Goal: Find contact information: Find contact information

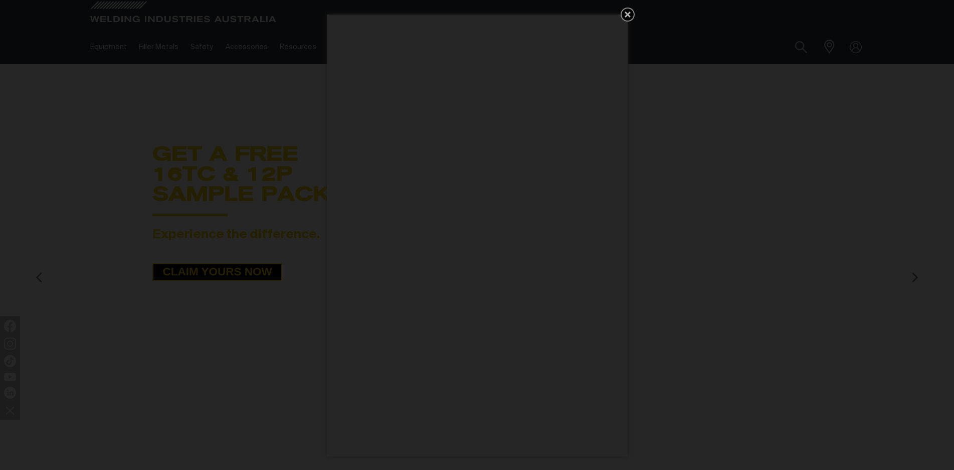
click at [629, 15] on icon "Get 5 WIA Welding Guides Free!" at bounding box center [628, 15] width 6 height 6
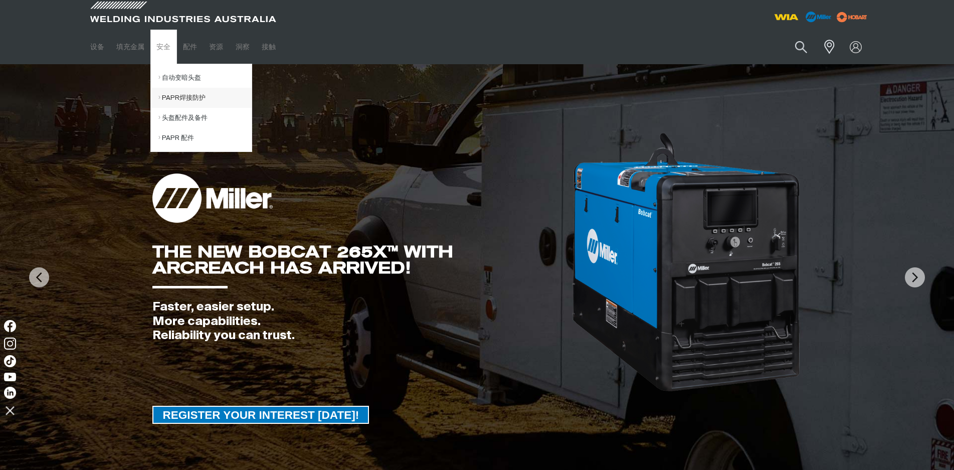
click at [183, 103] on link "PAPR焊接防护" at bounding box center [204, 98] width 93 height 20
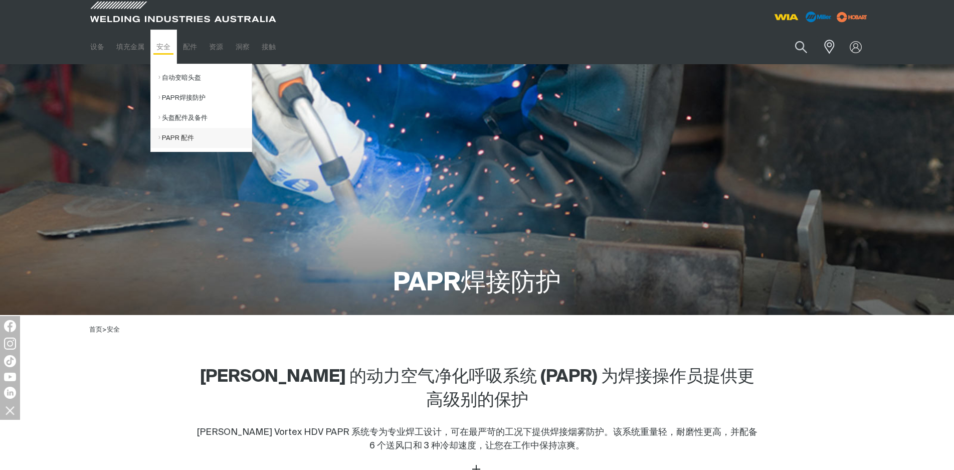
click at [180, 136] on link "PAPR 配件" at bounding box center [204, 138] width 93 height 20
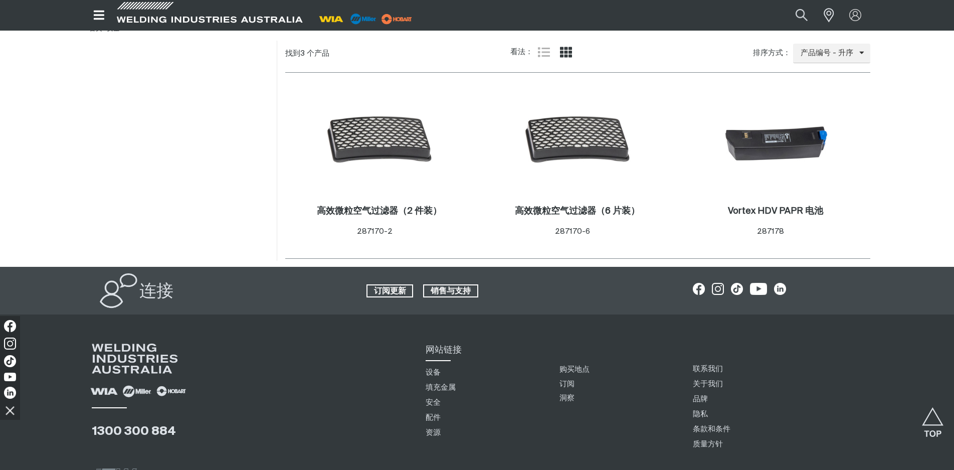
scroll to position [392, 0]
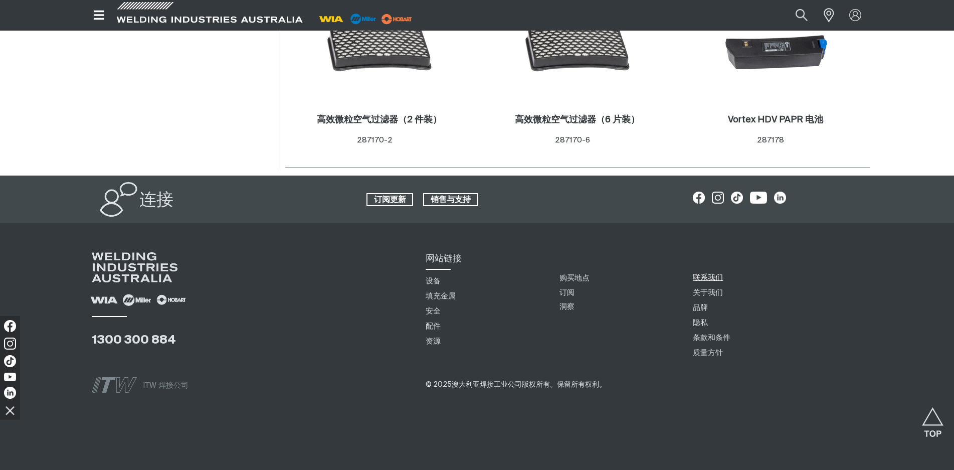
click at [707, 278] on font "联系我们" at bounding box center [708, 278] width 30 height 8
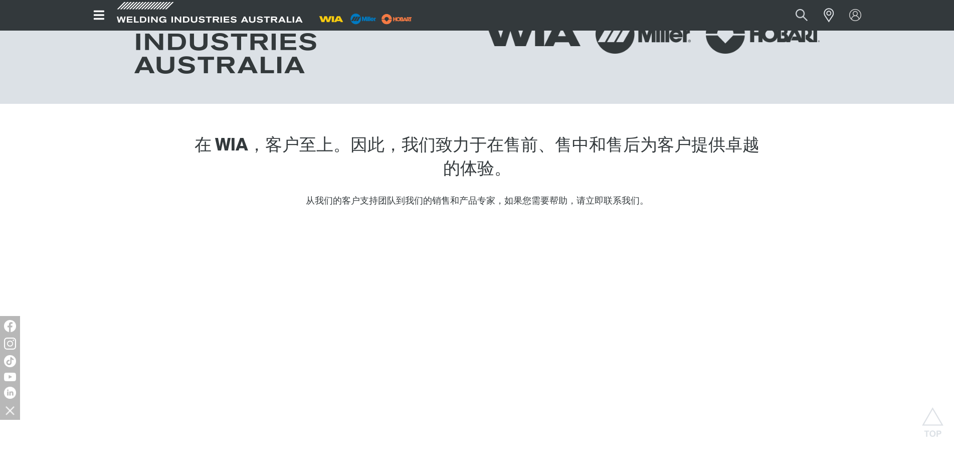
scroll to position [451, 0]
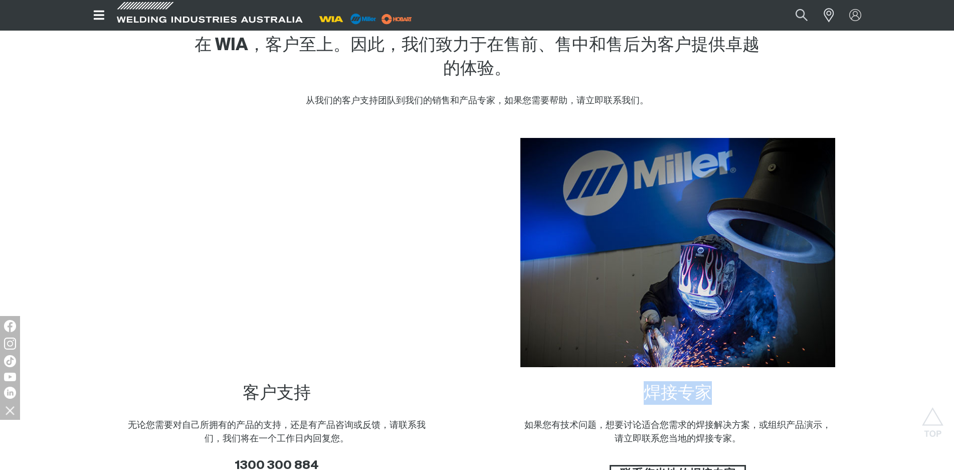
drag, startPoint x: 639, startPoint y: 393, endPoint x: 721, endPoint y: 397, distance: 82.3
click at [721, 397] on h2 "焊接专家" at bounding box center [677, 393] width 315 height 24
copy font "焊接专家"
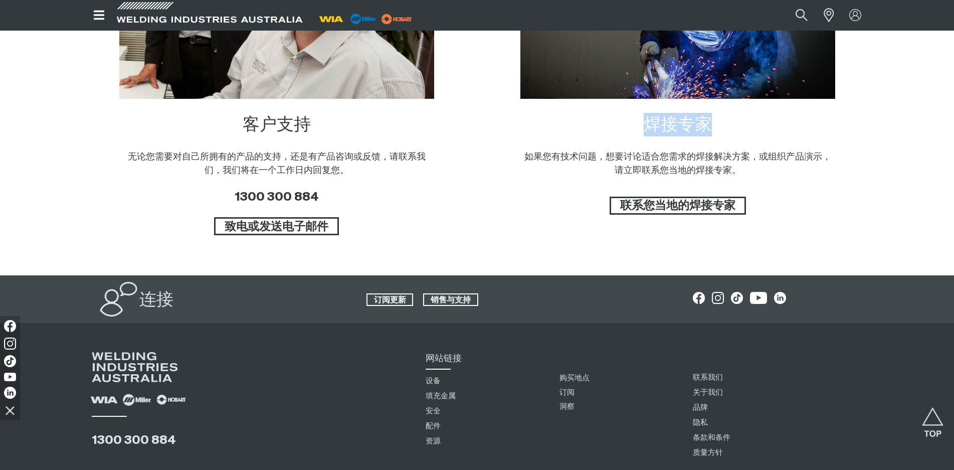
scroll to position [822, 0]
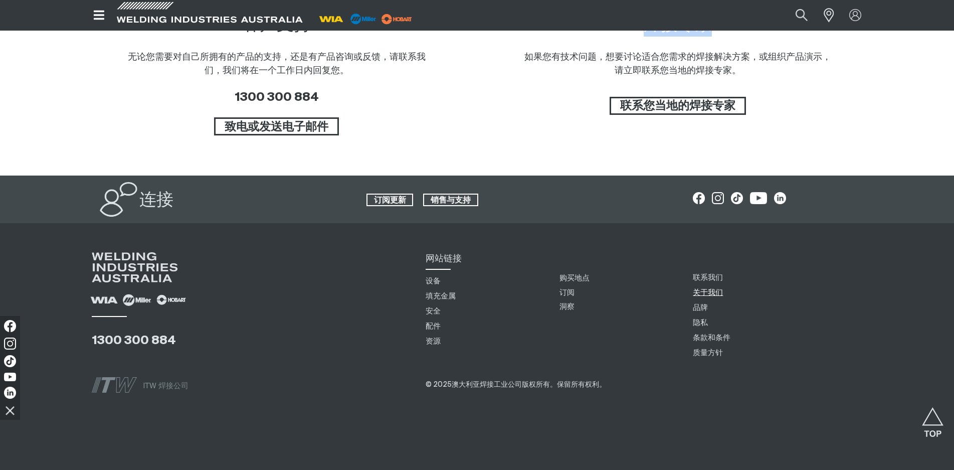
click at [715, 292] on font "关于我们" at bounding box center [708, 293] width 30 height 8
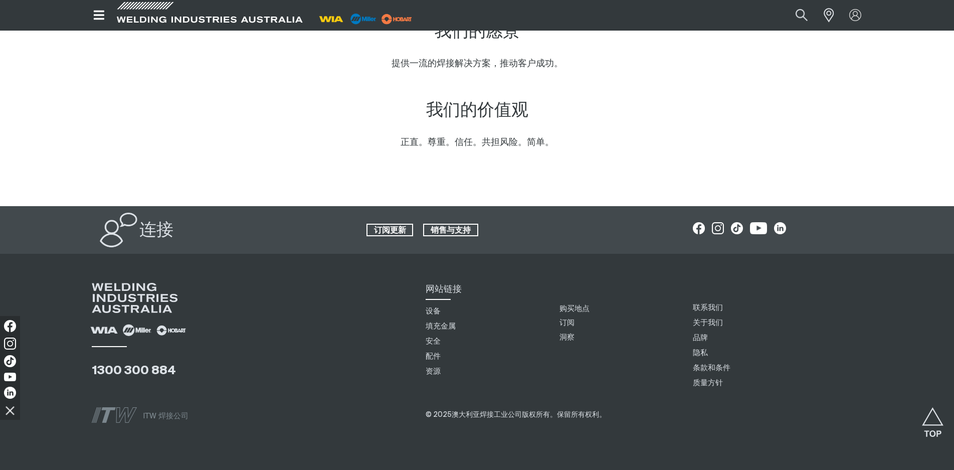
scroll to position [816, 0]
